Goal: Download file/media

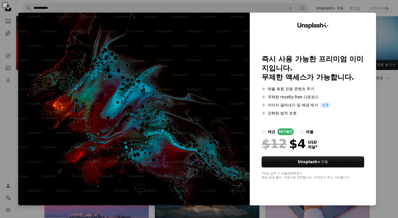
scroll to position [25, 0]
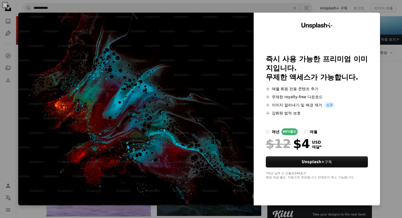
drag, startPoint x: 388, startPoint y: 64, endPoint x: 384, endPoint y: 72, distance: 8.0
click at [388, 65] on div "An X shape Unsplash+ 즉시 사용 가능한 프리미엄 이미지입니다. 무제한 액세스가 가능합니다. A plus sign 매월 회원 전…" at bounding box center [201, 109] width 402 height 218
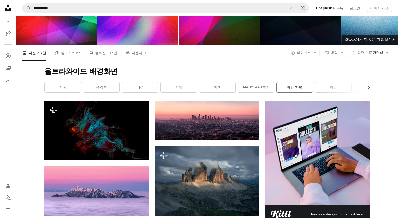
click at [296, 84] on link "바탕 화면" at bounding box center [295, 87] width 36 height 10
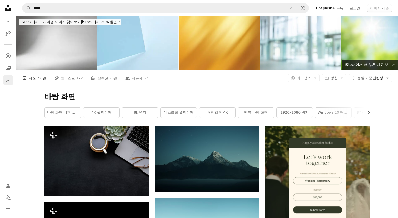
click at [7, 79] on icon "Download" at bounding box center [8, 80] width 6 height 6
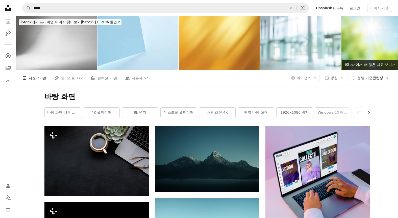
scroll to position [101, 0]
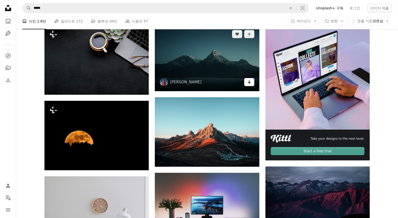
click at [252, 82] on link "Arrow pointing down" at bounding box center [250, 82] width 10 height 8
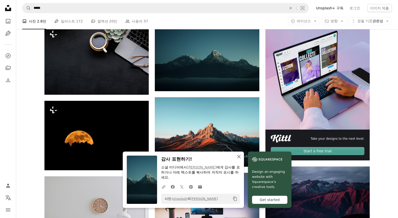
click at [239, 157] on icon "button" at bounding box center [239, 157] width 4 height 4
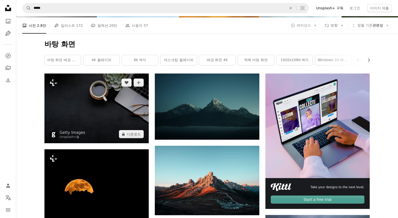
scroll to position [51, 0]
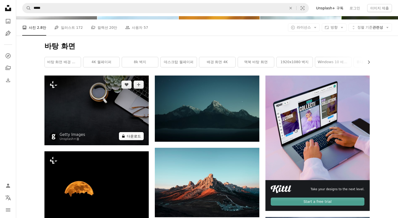
click at [130, 138] on button "A lock 다운로드" at bounding box center [131, 136] width 25 height 8
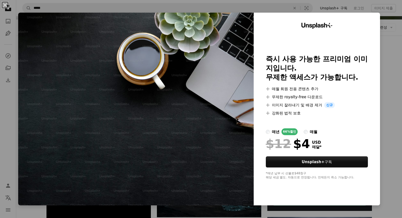
drag, startPoint x: 383, startPoint y: 83, endPoint x: 378, endPoint y: 88, distance: 7.2
click at [383, 83] on div "An X shape Unsplash+ 즉시 사용 가능한 프리미엄 이미지입니다. 무제한 액세스가 가능합니다. A plus sign 매월 회원 전…" at bounding box center [201, 109] width 402 height 218
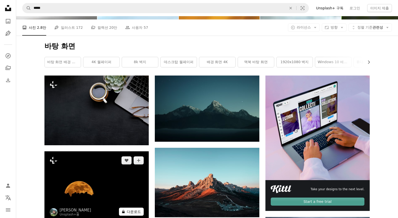
click at [135, 212] on button "A lock 다운로드" at bounding box center [131, 212] width 25 height 8
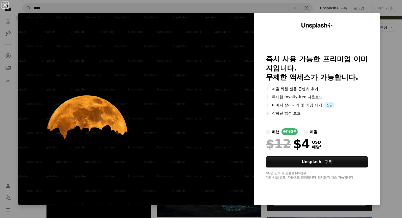
click at [388, 129] on div "An X shape Unsplash+ 즉시 사용 가능한 프리미엄 이미지입니다. 무제한 액세스가 가능합니다. A plus sign 매월 회원 전…" at bounding box center [201, 109] width 402 height 218
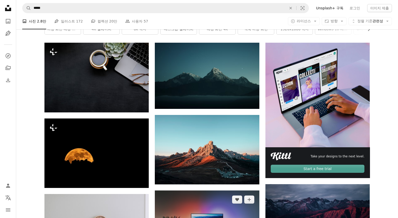
scroll to position [126, 0]
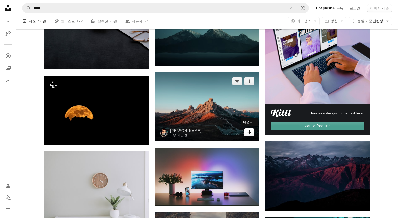
click at [249, 132] on icon "Arrow pointing down" at bounding box center [250, 132] width 4 height 6
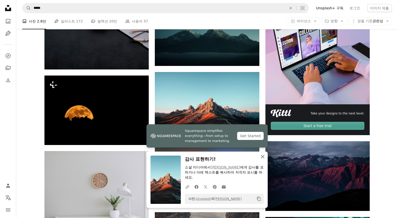
click at [264, 157] on icon "An X shape" at bounding box center [263, 157] width 6 height 6
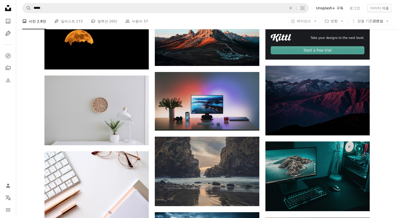
scroll to position [202, 0]
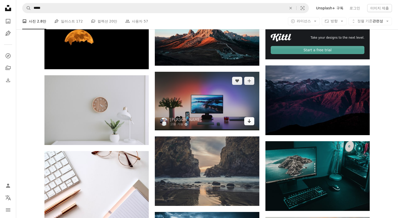
click at [251, 121] on icon "다운로드" at bounding box center [249, 121] width 3 height 4
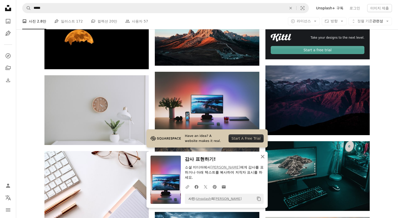
click at [265, 157] on icon "An X shape" at bounding box center [263, 157] width 6 height 6
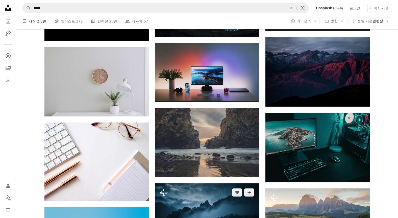
scroll to position [278, 0]
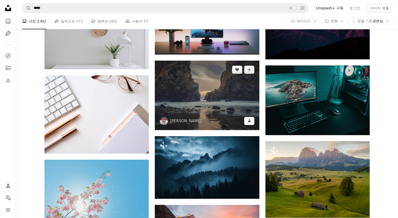
click at [250, 120] on icon "Arrow pointing down" at bounding box center [250, 121] width 4 height 6
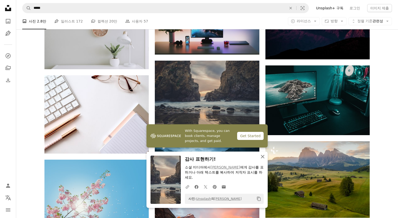
click at [263, 156] on icon "An X shape" at bounding box center [263, 157] width 6 height 6
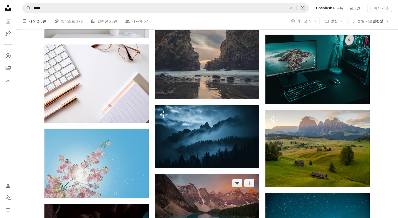
scroll to position [379, 0]
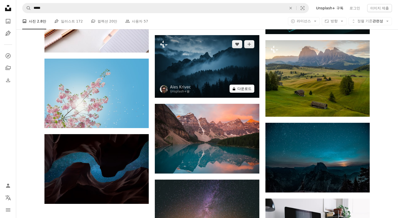
click at [241, 88] on button "A lock 다운로드" at bounding box center [242, 89] width 25 height 8
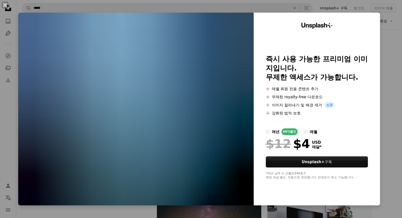
click at [386, 49] on div "An X shape Unsplash+ 즉시 사용 가능한 프리미엄 이미지입니다. 무제한 액세스가 가능합니다. A plus sign 매월 회원 전…" at bounding box center [201, 109] width 402 height 218
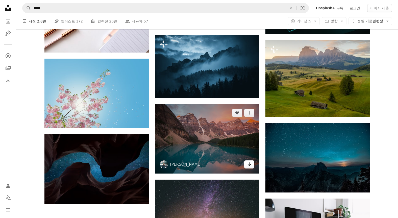
click at [249, 165] on icon "다운로드" at bounding box center [249, 165] width 3 height 4
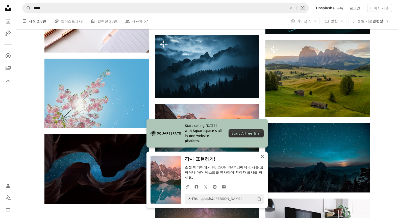
click at [263, 157] on icon "button" at bounding box center [263, 157] width 4 height 4
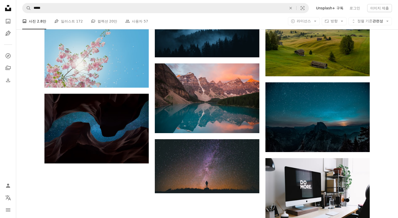
scroll to position [430, 0]
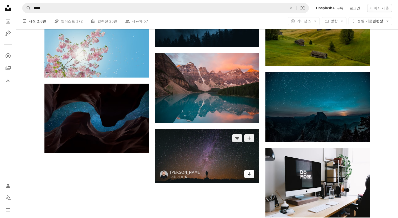
click at [251, 174] on icon "Arrow pointing down" at bounding box center [250, 174] width 4 height 6
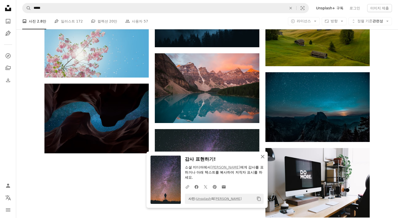
click at [262, 157] on icon "An X shape" at bounding box center [263, 157] width 6 height 6
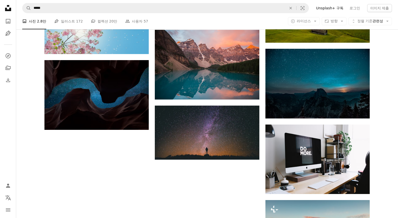
scroll to position [405, 0]
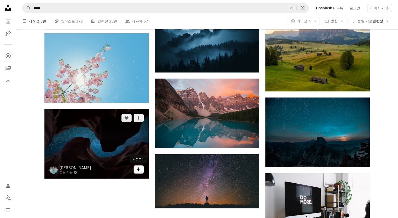
click at [140, 171] on icon "Arrow pointing down" at bounding box center [139, 169] width 4 height 6
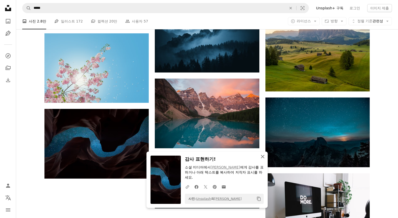
click at [264, 156] on icon "button" at bounding box center [263, 157] width 4 height 4
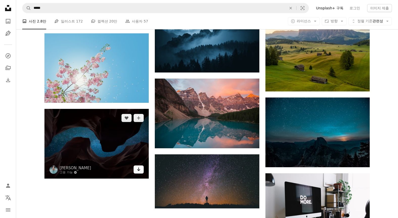
click at [140, 169] on icon "Arrow pointing down" at bounding box center [139, 169] width 4 height 6
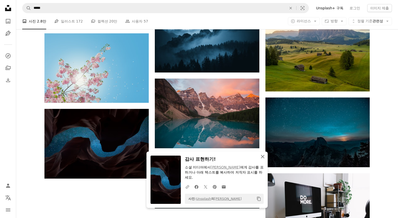
click at [263, 156] on icon "An X shape" at bounding box center [263, 157] width 6 height 6
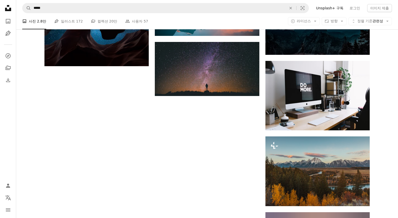
scroll to position [556, 0]
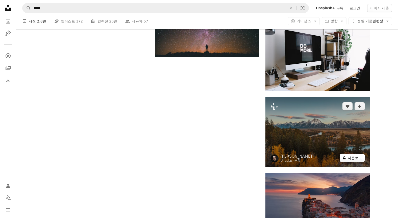
click at [353, 158] on button "A lock 다운로드" at bounding box center [352, 158] width 25 height 8
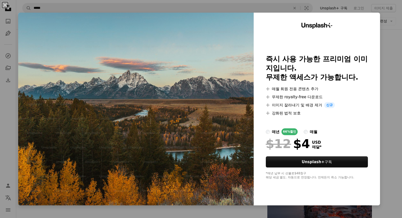
drag, startPoint x: 397, startPoint y: 86, endPoint x: 374, endPoint y: 109, distance: 32.0
click at [396, 86] on div "An X shape Unsplash+ 즉시 사용 가능한 프리미엄 이미지입니다. 무제한 액세스가 가능합니다. A plus sign 매월 회원 전…" at bounding box center [201, 109] width 402 height 218
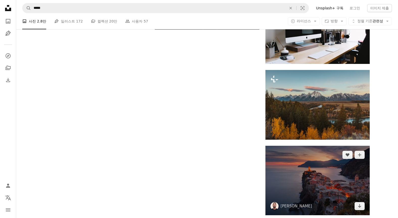
scroll to position [632, 0]
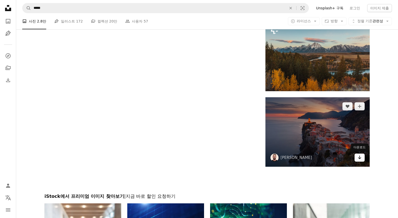
click at [359, 159] on icon "Arrow pointing down" at bounding box center [360, 157] width 4 height 6
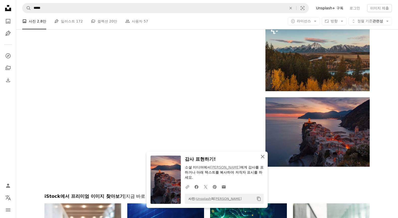
click at [263, 156] on icon "An X shape" at bounding box center [263, 157] width 6 height 6
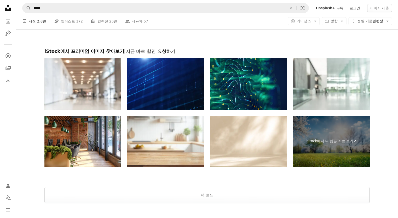
scroll to position [821, 0]
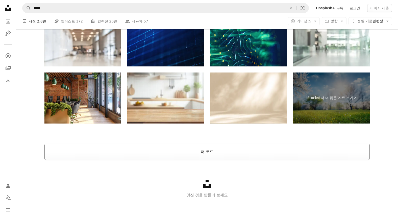
click at [207, 152] on button "더 로드" at bounding box center [208, 152] width 326 height 16
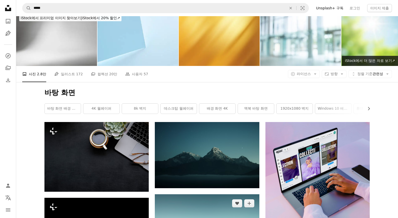
scroll to position [0, 0]
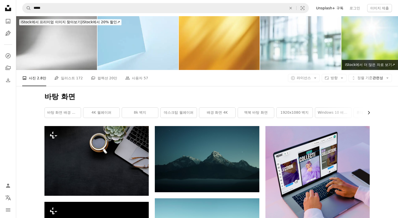
click at [370, 113] on icon "button" at bounding box center [369, 112] width 2 height 3
click at [370, 113] on link "맥 월페이퍼" at bounding box center [352, 113] width 36 height 10
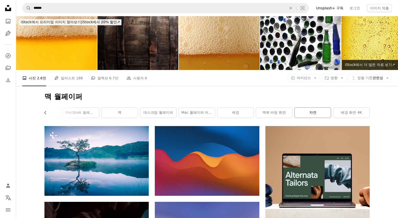
click at [312, 112] on link "자연" at bounding box center [313, 113] width 36 height 10
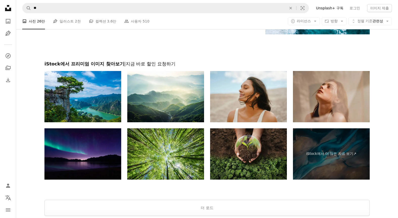
scroll to position [1113, 0]
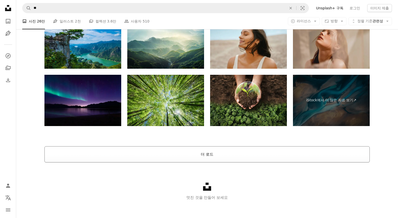
click at [203, 155] on button "더 로드" at bounding box center [208, 154] width 326 height 16
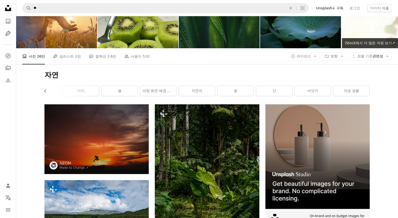
scroll to position [0, 0]
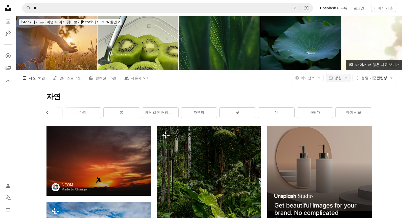
click at [344, 77] on icon "Arrow down" at bounding box center [346, 78] width 5 height 5
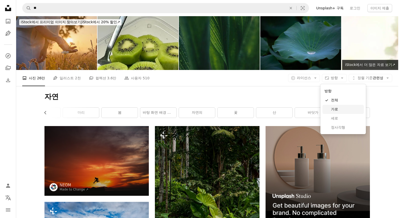
click at [336, 109] on span "가로" at bounding box center [346, 109] width 31 height 5
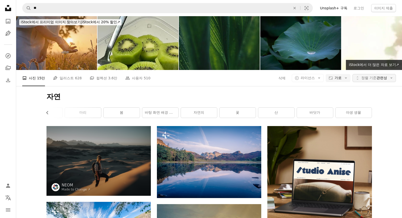
click at [389, 79] on icon "Arrow down" at bounding box center [391, 78] width 5 height 5
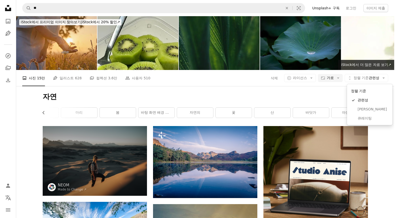
click at [385, 163] on body "Unsplash logo Unsplash 홈 A photo Pen Tool A compass A stack of folders Download…" at bounding box center [197, 109] width 395 height 218
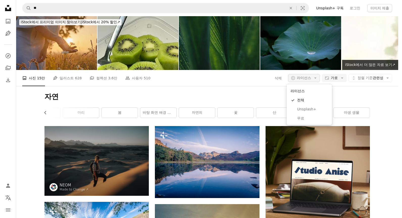
click at [315, 77] on icon "Arrow down" at bounding box center [315, 78] width 5 height 5
click at [298, 119] on span "무료" at bounding box center [312, 118] width 31 height 5
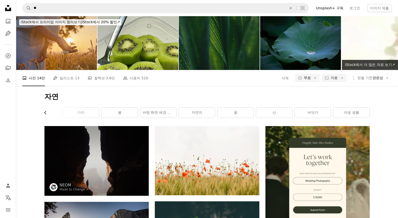
click at [45, 111] on icon "Chevron left" at bounding box center [45, 112] width 5 height 5
click at [142, 113] on link "마리" at bounding box center [140, 113] width 36 height 10
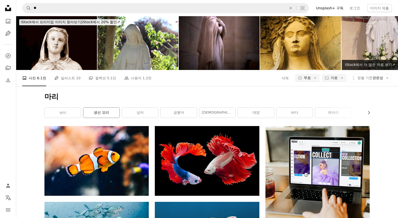
click at [105, 114] on link "생선 요리" at bounding box center [101, 113] width 36 height 10
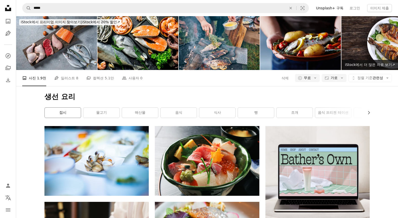
click at [73, 113] on link "접시" at bounding box center [63, 113] width 36 height 10
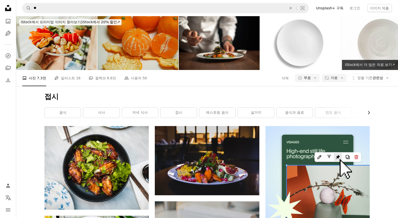
click at [371, 113] on icon "Chevron right" at bounding box center [369, 112] width 5 height 5
click at [371, 113] on div "접시 Chevron left 음식 식사 저녁 식사 접시 레스토랑 음식 설거지 음식과 음료 인도 음식 그릇 점심 샐러드 기쁘게 생각" at bounding box center [207, 106] width 338 height 40
click at [353, 112] on link "기쁘게 생각" at bounding box center [352, 113] width 36 height 10
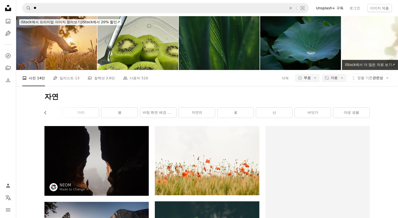
scroll to position [0, 59]
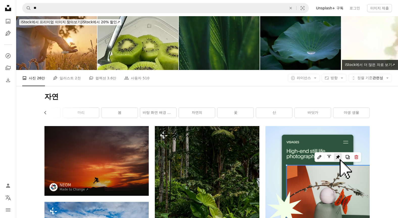
click at [6, 8] on icon at bounding box center [8, 8] width 6 height 6
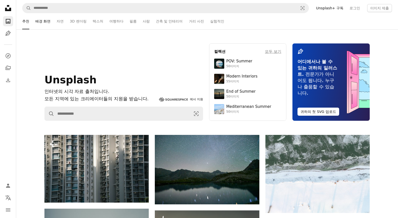
click at [46, 21] on link "배경 화면" at bounding box center [42, 21] width 15 height 16
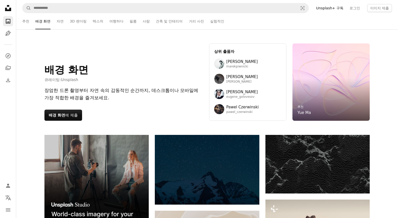
click at [64, 20] on ul "추천 배경 화면 자연 3D 렌더링 텍스처 여행하다 필름 사람 건축 및 인테리어 거리 사진 실험적인" at bounding box center [213, 21] width 357 height 16
click at [62, 21] on link "자연" at bounding box center [60, 21] width 7 height 16
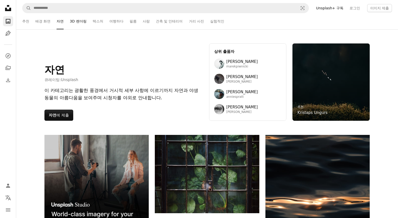
click at [80, 22] on link "3D 렌더링" at bounding box center [78, 21] width 17 height 16
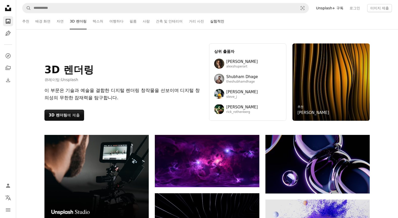
click at [216, 19] on link "실험적인" at bounding box center [217, 21] width 14 height 16
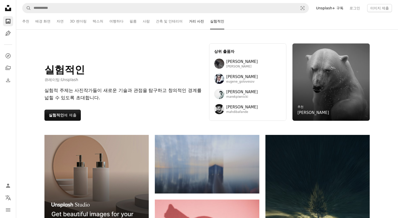
click at [193, 22] on link "거리 사진" at bounding box center [196, 21] width 15 height 16
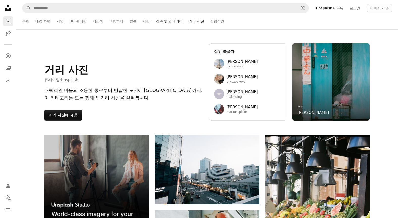
click at [167, 20] on link "건축 및 인테리어" at bounding box center [169, 21] width 27 height 16
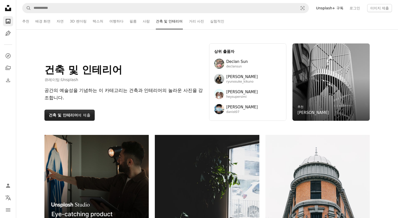
click at [83, 114] on button "건축 및 인테리어 에 제출" at bounding box center [70, 115] width 50 height 11
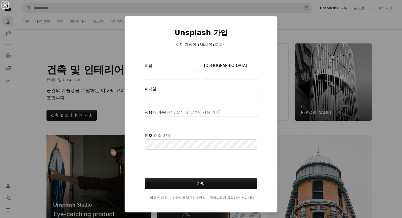
click at [111, 112] on div "An X shape Unsplash 가입 이미 계정이 있으세요? 로그인 이름 성 이메일 사용자 이름 (문자, 숫자 및 밑줄만 사용 가능) 암호…" at bounding box center [201, 109] width 402 height 218
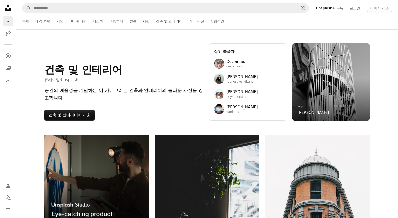
click at [147, 20] on link "사람" at bounding box center [146, 21] width 7 height 16
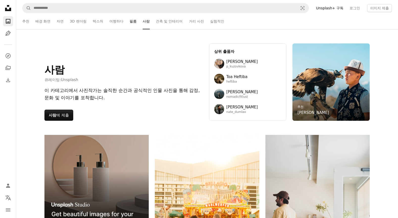
click at [130, 23] on link "필름" at bounding box center [133, 21] width 7 height 16
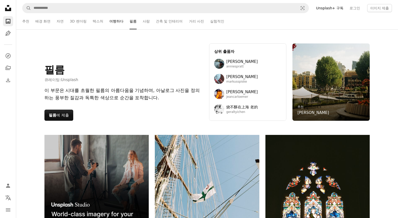
click at [114, 21] on link "여행하다" at bounding box center [116, 21] width 14 height 16
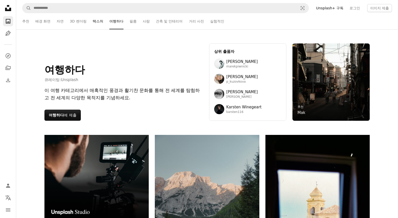
click at [94, 20] on link "텍스처" at bounding box center [98, 21] width 11 height 16
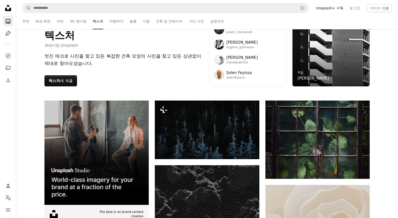
scroll to position [101, 0]
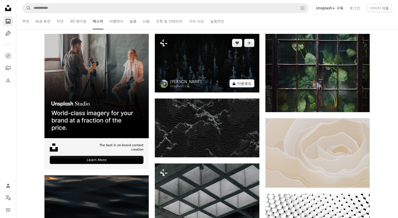
click at [241, 83] on button "A lock 다운로드" at bounding box center [242, 83] width 25 height 8
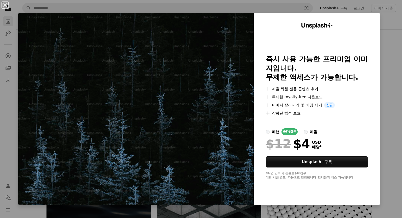
click at [389, 83] on div "An X shape Unsplash+ 즉시 사용 가능한 프리미엄 이미지입니다. 무제한 액세스가 가능합니다. A plus sign 매월 회원 전…" at bounding box center [201, 109] width 402 height 218
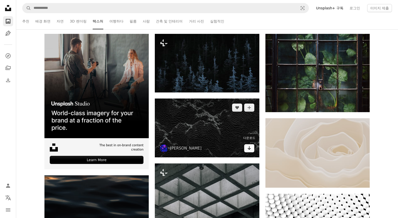
click at [248, 149] on icon "Arrow pointing down" at bounding box center [250, 148] width 4 height 6
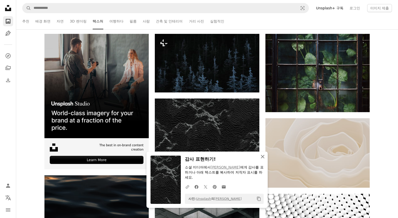
click at [263, 156] on icon "An X shape" at bounding box center [263, 157] width 6 height 6
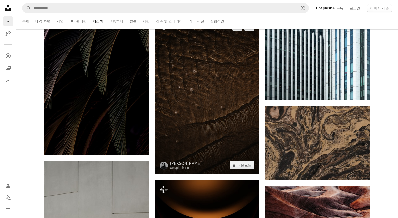
scroll to position [3515, 0]
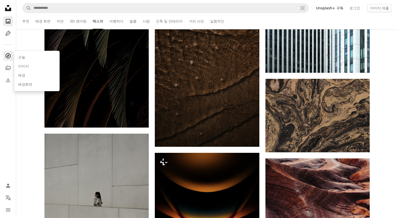
click at [7, 57] on icon "A compass" at bounding box center [8, 56] width 6 height 6
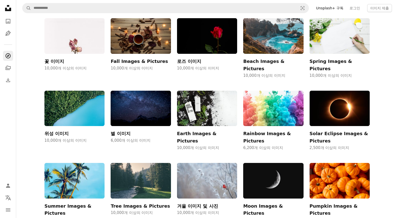
scroll to position [278, 0]
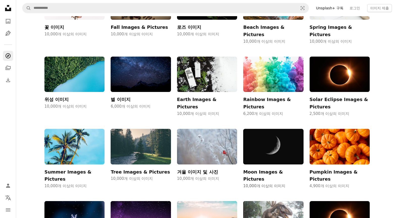
click at [274, 129] on img at bounding box center [273, 147] width 60 height 36
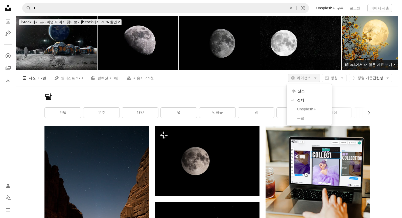
click at [314, 78] on icon "button" at bounding box center [315, 78] width 2 height 1
drag, startPoint x: 301, startPoint y: 117, endPoint x: 333, endPoint y: 99, distance: 36.8
click at [301, 117] on span "무료" at bounding box center [312, 118] width 31 height 5
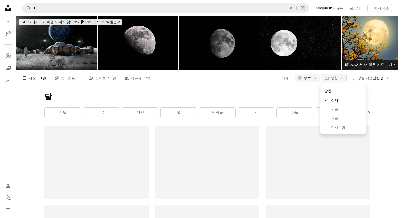
click at [341, 78] on icon "button" at bounding box center [342, 78] width 2 height 1
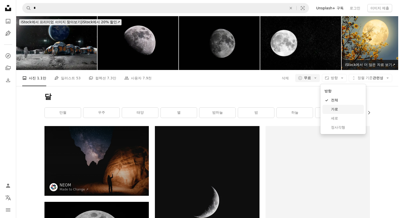
drag, startPoint x: 336, startPoint y: 108, endPoint x: 365, endPoint y: 94, distance: 31.8
click at [336, 108] on span "가로" at bounding box center [346, 109] width 31 height 5
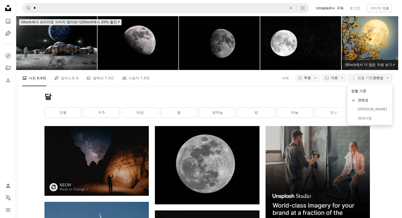
click at [387, 78] on icon "Arrow down" at bounding box center [388, 78] width 5 height 5
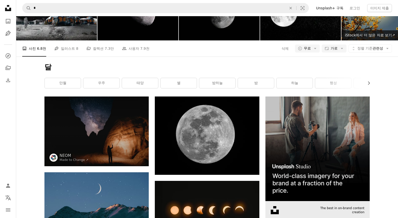
scroll to position [76, 0]
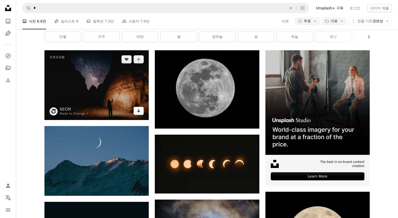
click at [142, 113] on link "Arrow pointing down" at bounding box center [139, 111] width 10 height 8
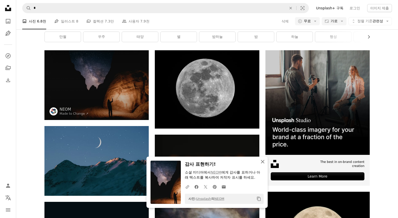
click at [264, 162] on icon "An X shape" at bounding box center [263, 162] width 6 height 6
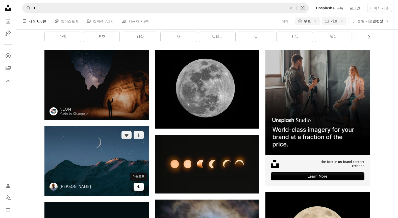
click at [138, 187] on icon "Arrow pointing down" at bounding box center [139, 187] width 4 height 6
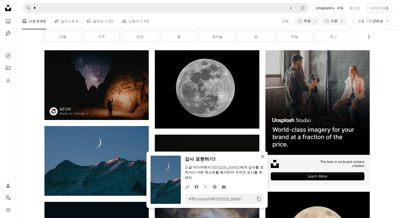
click at [265, 155] on icon "An X shape" at bounding box center [263, 157] width 6 height 6
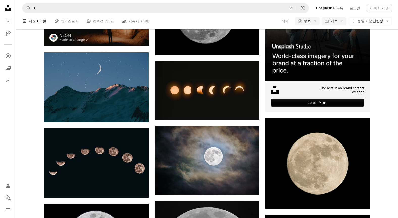
scroll to position [126, 0]
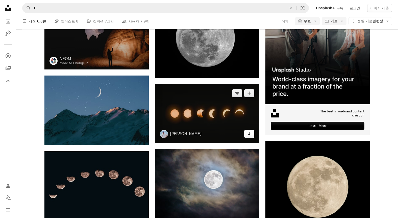
click at [252, 134] on link "Arrow pointing down" at bounding box center [250, 134] width 10 height 8
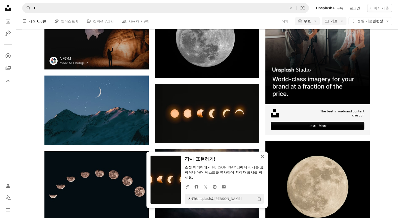
click at [263, 156] on icon "An X shape" at bounding box center [263, 157] width 6 height 6
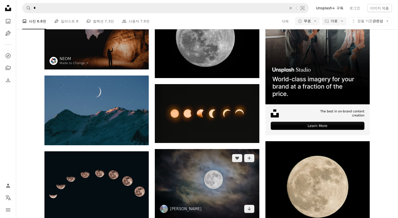
scroll to position [228, 0]
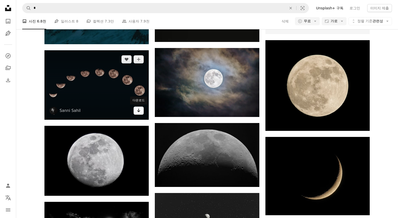
click at [138, 111] on icon "Arrow pointing down" at bounding box center [139, 110] width 4 height 6
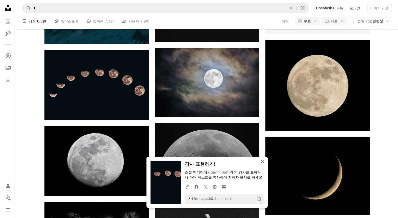
click at [263, 160] on icon "button" at bounding box center [263, 162] width 4 height 4
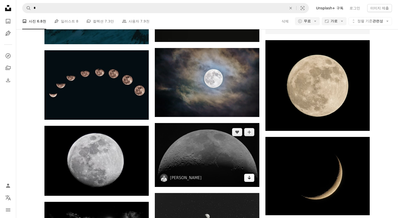
click at [250, 178] on icon "Arrow pointing down" at bounding box center [250, 178] width 4 height 6
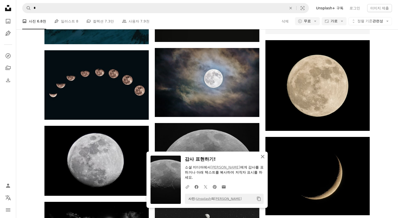
click at [264, 156] on icon "button" at bounding box center [263, 157] width 4 height 4
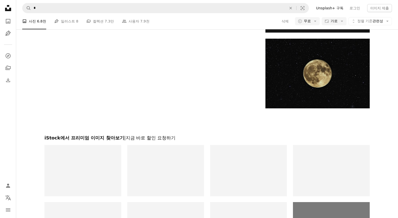
scroll to position [708, 0]
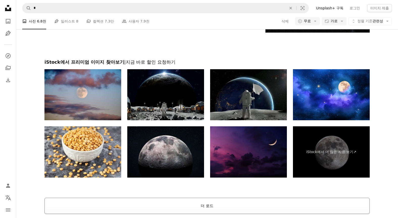
click at [212, 207] on button "더 로드" at bounding box center [208, 206] width 326 height 16
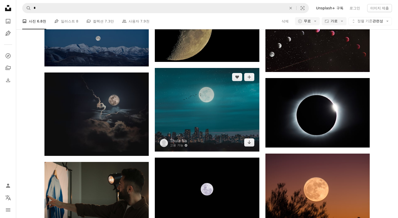
scroll to position [784, 0]
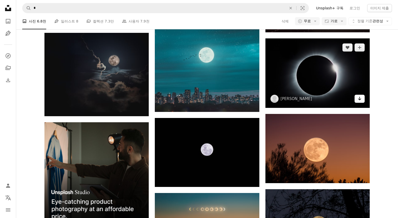
click at [361, 97] on icon "Arrow pointing down" at bounding box center [360, 99] width 4 height 6
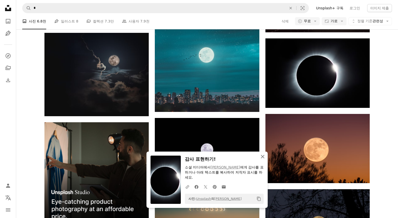
drag, startPoint x: 263, startPoint y: 157, endPoint x: 266, endPoint y: 158, distance: 3.6
click at [263, 157] on icon "button" at bounding box center [263, 157] width 4 height 4
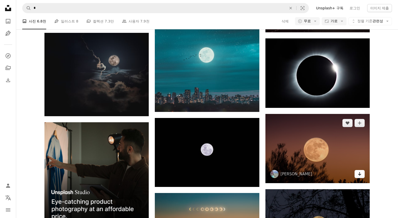
click at [360, 176] on icon "Arrow pointing down" at bounding box center [360, 174] width 4 height 6
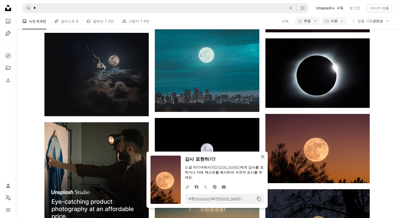
click at [264, 158] on icon "An X shape" at bounding box center [263, 157] width 6 height 6
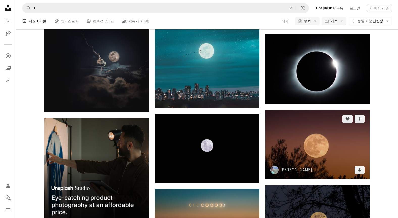
scroll to position [885, 0]
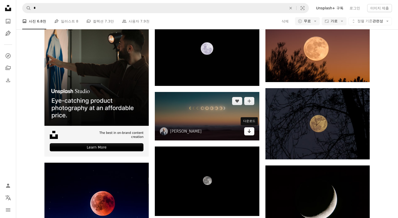
click at [248, 131] on icon "다운로드" at bounding box center [249, 131] width 3 height 4
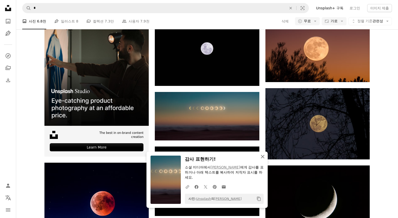
drag, startPoint x: 265, startPoint y: 156, endPoint x: 246, endPoint y: 151, distance: 20.1
click at [265, 156] on icon "An X shape" at bounding box center [263, 157] width 6 height 6
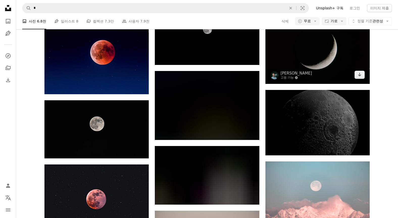
scroll to position [1011, 0]
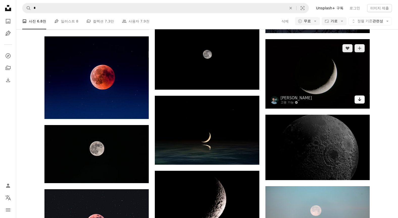
click at [360, 101] on icon "다운로드" at bounding box center [360, 100] width 3 height 4
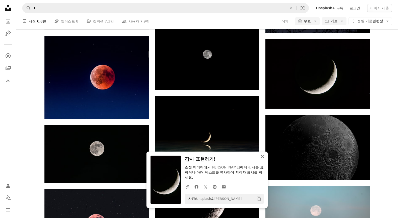
click at [262, 158] on icon "button" at bounding box center [263, 157] width 4 height 4
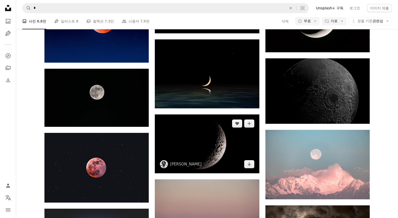
scroll to position [1113, 0]
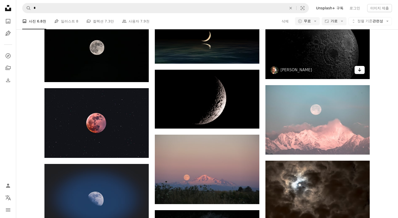
click at [359, 70] on icon "다운로드" at bounding box center [360, 70] width 3 height 4
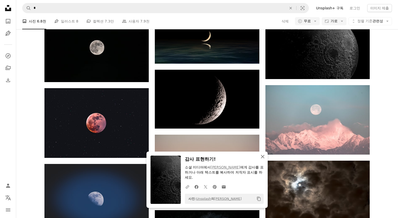
click at [262, 157] on icon "An X shape" at bounding box center [263, 157] width 6 height 6
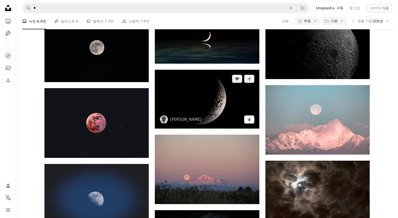
click at [252, 119] on link "Arrow pointing down" at bounding box center [250, 120] width 10 height 8
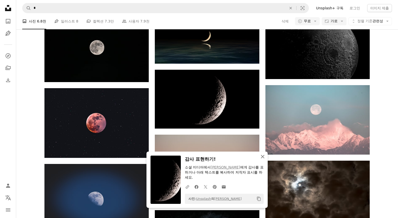
drag, startPoint x: 262, startPoint y: 157, endPoint x: 258, endPoint y: 155, distance: 4.6
click at [262, 157] on icon "An X shape" at bounding box center [263, 157] width 6 height 6
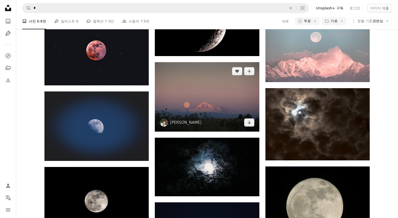
scroll to position [1239, 0]
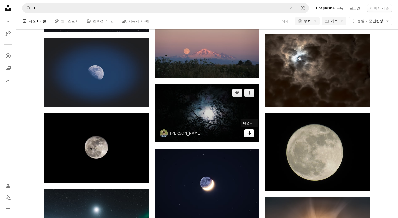
click at [249, 134] on icon "다운로드" at bounding box center [249, 133] width 3 height 4
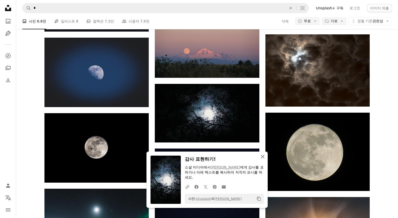
click at [261, 157] on icon "An X shape" at bounding box center [263, 157] width 6 height 6
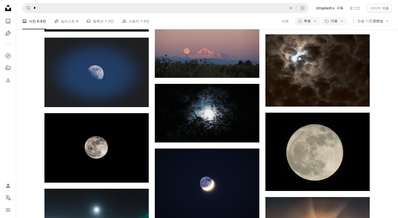
scroll to position [1340, 0]
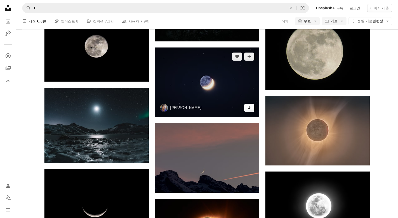
click at [250, 108] on icon "Arrow pointing down" at bounding box center [250, 108] width 4 height 6
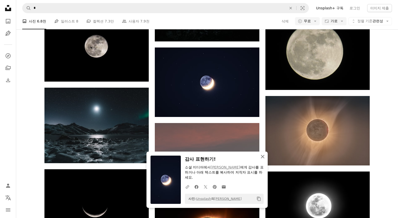
click at [261, 157] on icon "An X shape" at bounding box center [263, 157] width 6 height 6
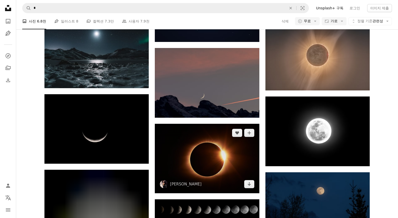
scroll to position [1416, 0]
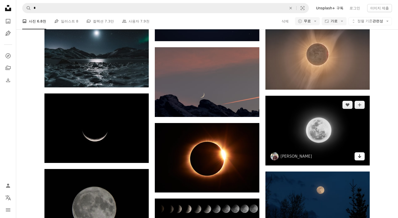
click at [361, 158] on icon "Arrow pointing down" at bounding box center [360, 156] width 4 height 6
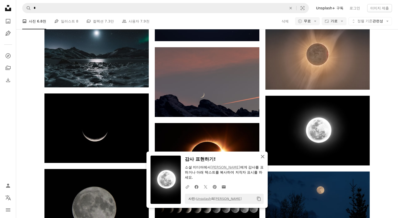
click at [264, 157] on icon "An X shape" at bounding box center [263, 157] width 6 height 6
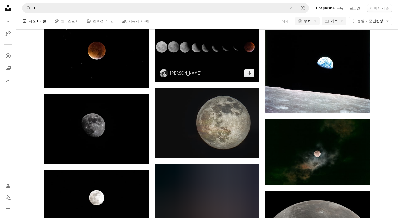
scroll to position [1972, 0]
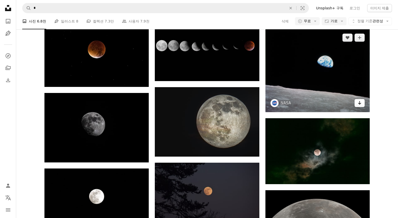
click at [360, 104] on icon "다운로드" at bounding box center [360, 103] width 3 height 4
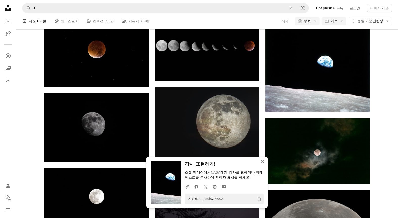
click at [263, 162] on icon "button" at bounding box center [263, 162] width 4 height 4
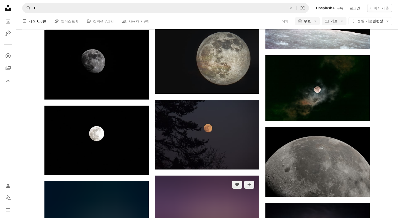
scroll to position [2073, 0]
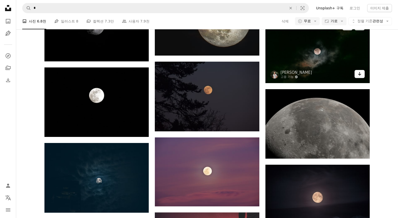
click at [361, 76] on icon "Arrow pointing down" at bounding box center [360, 74] width 4 height 6
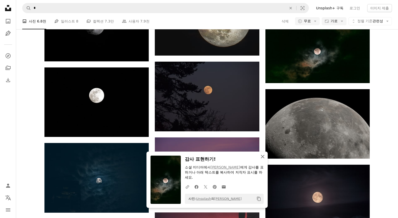
click at [265, 157] on icon "An X shape" at bounding box center [263, 157] width 6 height 6
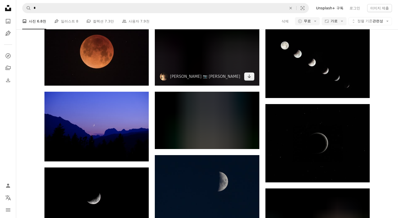
scroll to position [2529, 0]
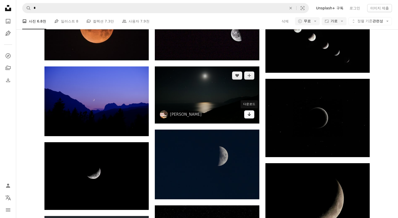
click at [251, 115] on icon "다운로드" at bounding box center [249, 115] width 3 height 4
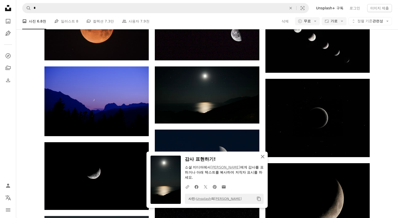
click at [263, 157] on icon "button" at bounding box center [263, 157] width 4 height 4
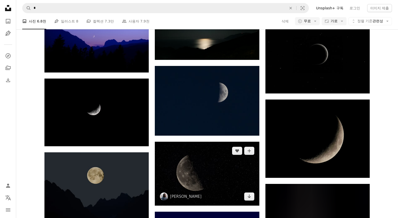
scroll to position [2630, 0]
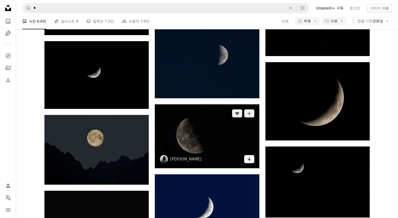
click at [251, 160] on icon "Arrow pointing down" at bounding box center [250, 159] width 4 height 6
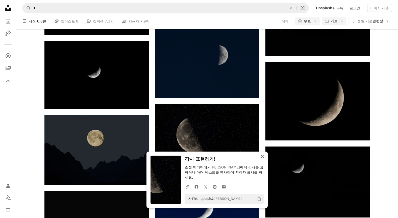
drag, startPoint x: 263, startPoint y: 157, endPoint x: 255, endPoint y: 159, distance: 8.9
click at [263, 157] on icon "button" at bounding box center [263, 157] width 4 height 4
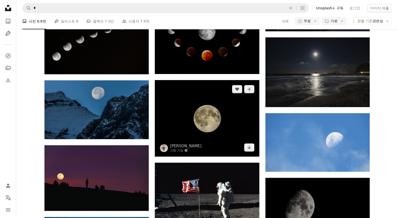
scroll to position [2958, 0]
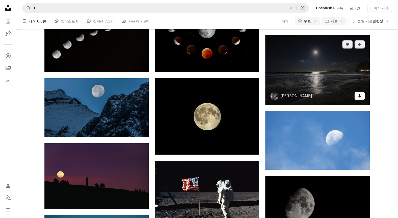
click at [360, 97] on icon "다운로드" at bounding box center [360, 96] width 3 height 4
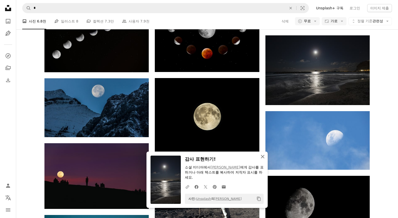
click at [262, 156] on icon "button" at bounding box center [263, 157] width 4 height 4
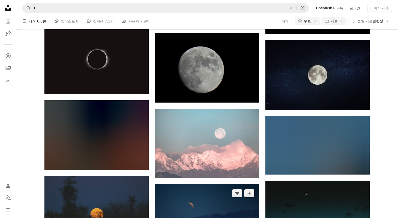
scroll to position [4324, 0]
